Goal: Task Accomplishment & Management: Use online tool/utility

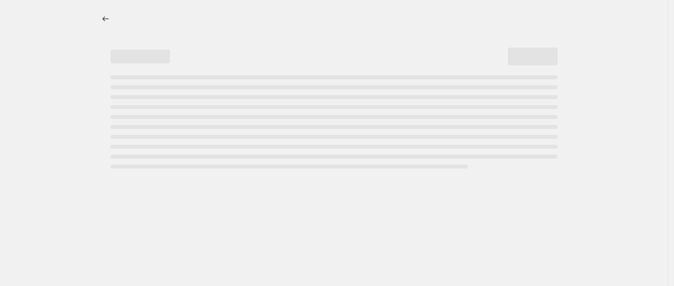
select select "percentage"
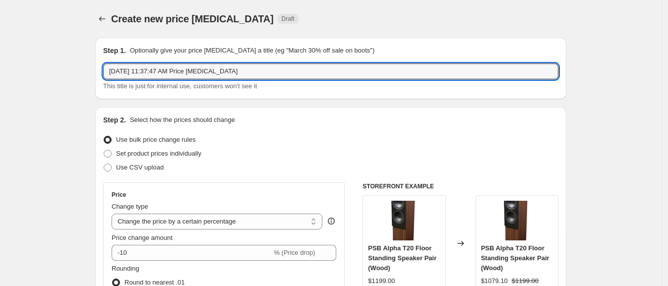
drag, startPoint x: 264, startPoint y: 66, endPoint x: 136, endPoint y: 60, distance: 128.5
click at [136, 60] on div "Step 1. Optionally give your price [MEDICAL_DATA] a title (eg "March 30% off sa…" at bounding box center [330, 69] width 455 height 46
type input "O"
type input "Sony [DATE]-[DATE]"
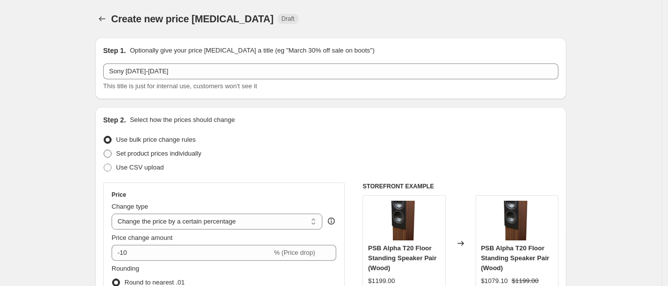
click at [112, 154] on span at bounding box center [107, 153] width 9 height 9
click at [104, 150] on input "Set product prices individually" at bounding box center [104, 150] width 0 height 0
radio input "true"
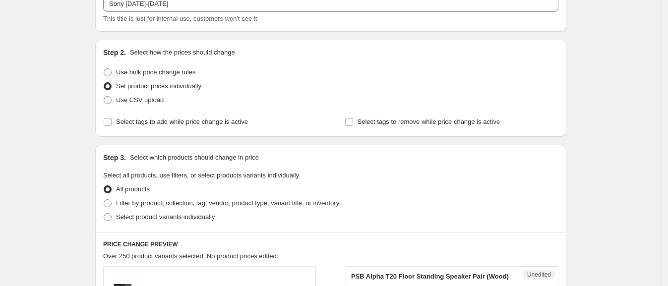
scroll to position [69, 0]
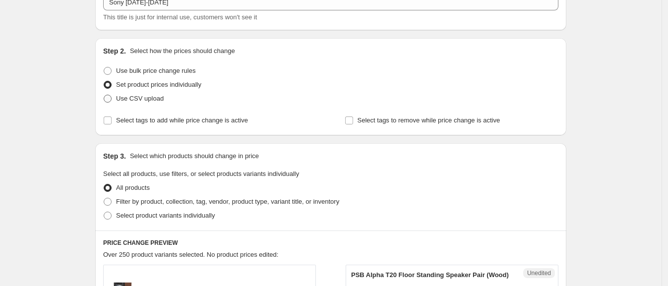
click at [131, 100] on span "Use CSV upload" at bounding box center [140, 98] width 48 height 7
click at [104, 95] on input "Use CSV upload" at bounding box center [104, 95] width 0 height 0
radio input "true"
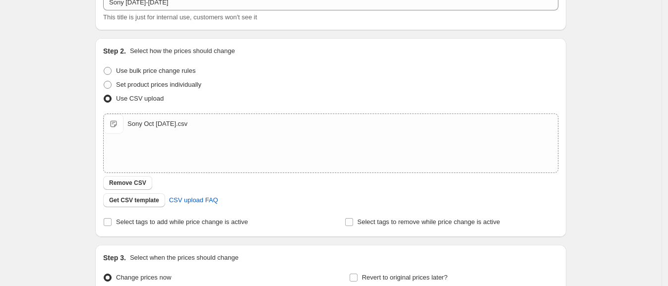
click at [47, 149] on div "Create new price [MEDICAL_DATA]. This page is ready Create new price [MEDICAL_D…" at bounding box center [330, 161] width 661 height 460
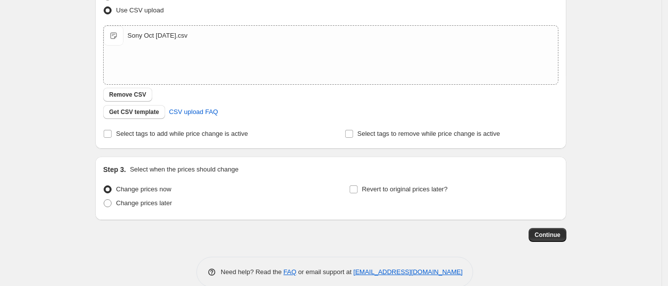
scroll to position [174, 0]
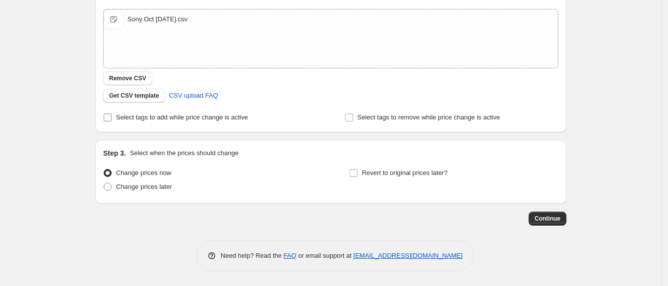
click at [143, 118] on span "Select tags to add while price change is active" at bounding box center [182, 117] width 132 height 7
click at [112, 118] on input "Select tags to add while price change is active" at bounding box center [108, 118] width 8 height 8
checkbox input "true"
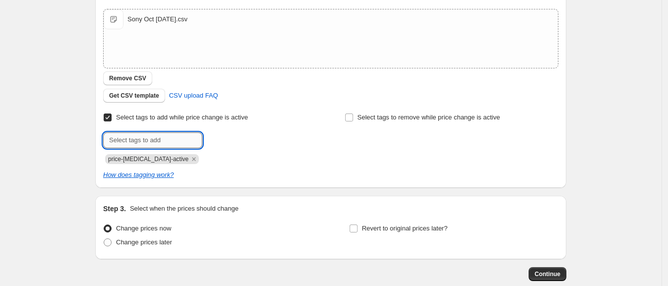
click at [149, 146] on input "text" at bounding box center [152, 140] width 99 height 16
type input "on-sale"
type input "sony-promo"
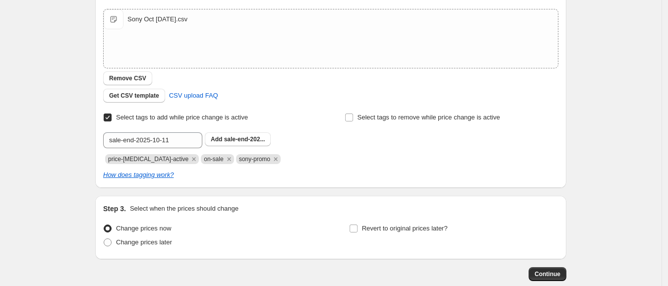
click at [267, 104] on div "Step 2. Select how the prices should change Use bulk price change rules Set pro…" at bounding box center [330, 60] width 455 height 238
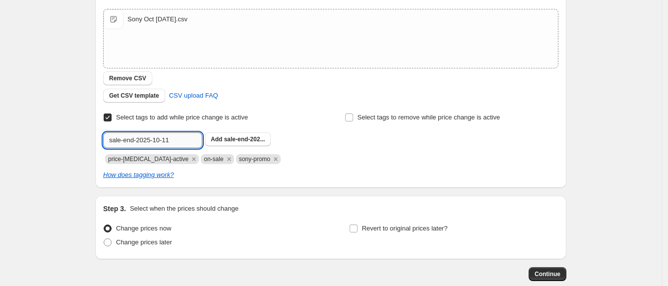
click at [183, 139] on input "sale-end-2025-10-11" at bounding box center [152, 140] width 99 height 16
type input "sale-end-2025-10-10"
click at [247, 136] on span "sale-end-202..." at bounding box center [244, 139] width 41 height 7
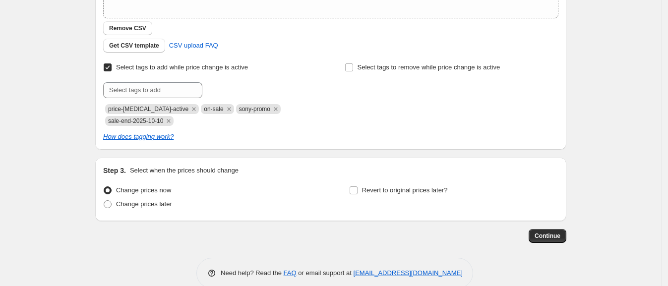
scroll to position [240, 0]
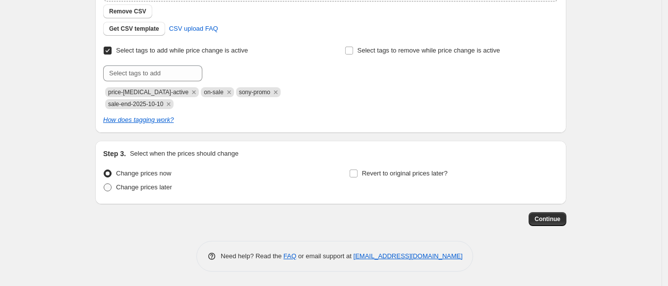
click at [154, 188] on span "Change prices later" at bounding box center [144, 186] width 56 height 7
click at [104, 184] on input "Change prices later" at bounding box center [104, 183] width 0 height 0
radio input "true"
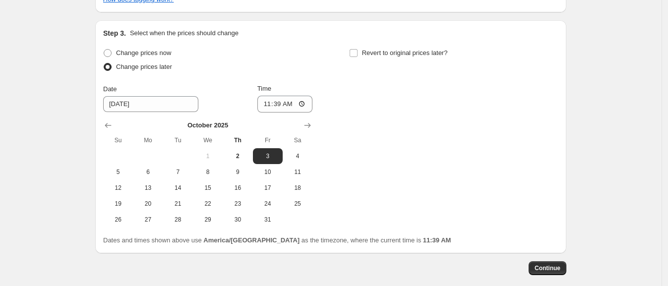
scroll to position [362, 0]
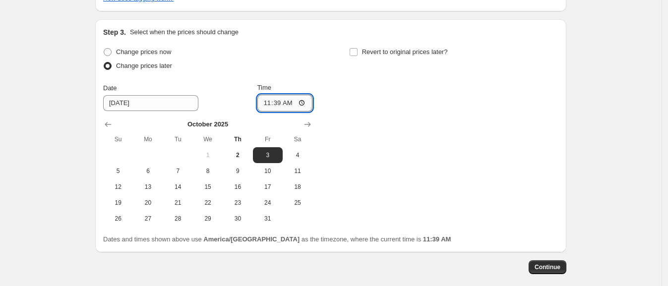
click at [270, 103] on input "11:39" at bounding box center [285, 103] width 56 height 17
type input "01:01"
click at [397, 50] on span "Revert to original prices later?" at bounding box center [405, 51] width 86 height 7
click at [357, 50] on input "Revert to original prices later?" at bounding box center [354, 52] width 8 height 8
checkbox input "true"
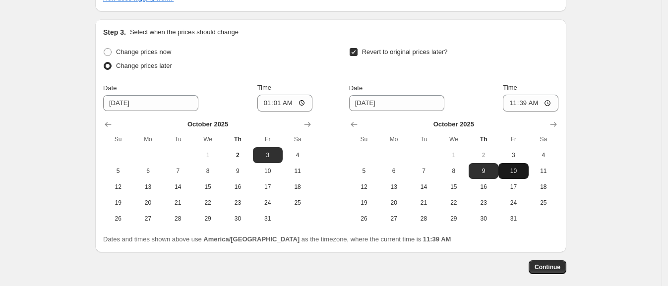
click at [512, 166] on button "10" at bounding box center [513, 171] width 30 height 16
type input "[DATE]"
click at [513, 100] on input "11:39" at bounding box center [531, 103] width 56 height 17
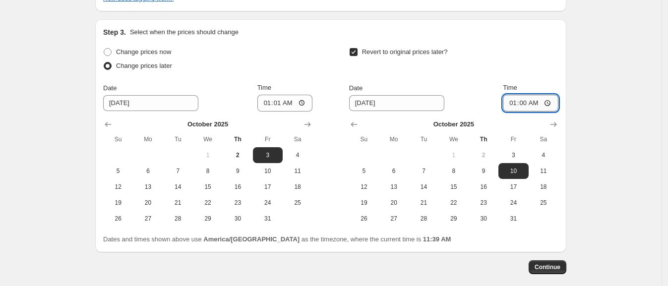
type input "01:01"
click at [549, 269] on span "Continue" at bounding box center [547, 267] width 26 height 8
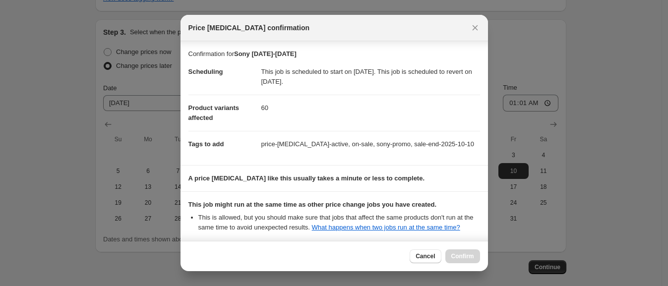
scroll to position [92, 0]
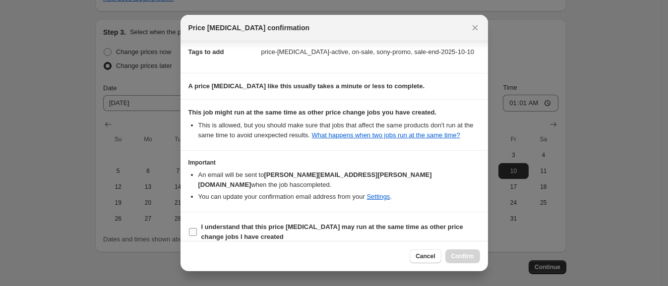
click at [330, 222] on span "I understand that this price [MEDICAL_DATA] may run at the same time as other p…" at bounding box center [340, 232] width 279 height 20
click at [197, 228] on input "I understand that this price [MEDICAL_DATA] may run at the same time as other p…" at bounding box center [193, 232] width 8 height 8
checkbox input "true"
click at [464, 257] on span "Confirm" at bounding box center [462, 256] width 23 height 8
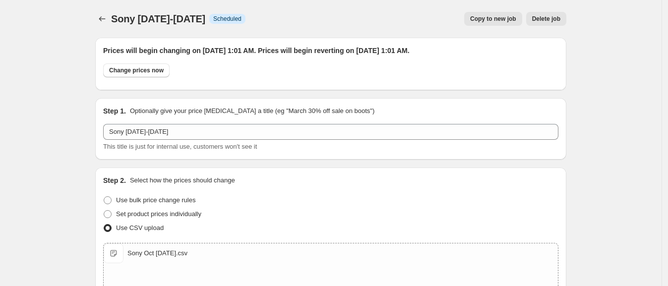
scroll to position [362, 0]
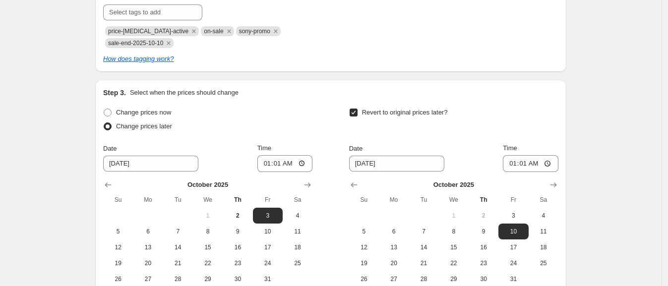
click at [69, 144] on div "Sony [DATE]-[DATE]. This page is ready Sony [DATE]-[DATE] Info Scheduled Copy t…" at bounding box center [330, 16] width 661 height 757
click at [87, 78] on div "Sony [DATE]-[DATE]. This page is ready Sony [DATE]-[DATE] Info Scheduled Copy t…" at bounding box center [330, 16] width 495 height 757
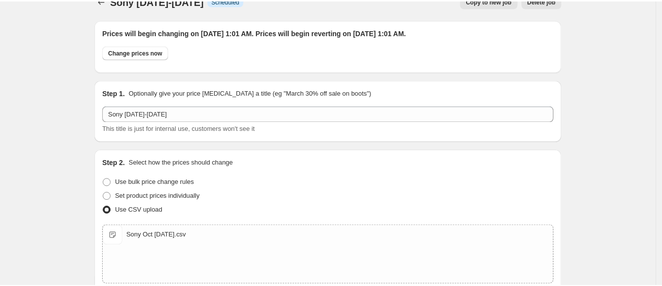
scroll to position [0, 0]
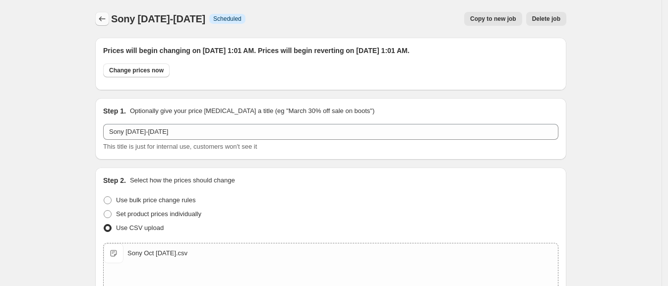
click at [103, 20] on icon "Price change jobs" at bounding box center [102, 19] width 10 height 10
